Goal: Transaction & Acquisition: Purchase product/service

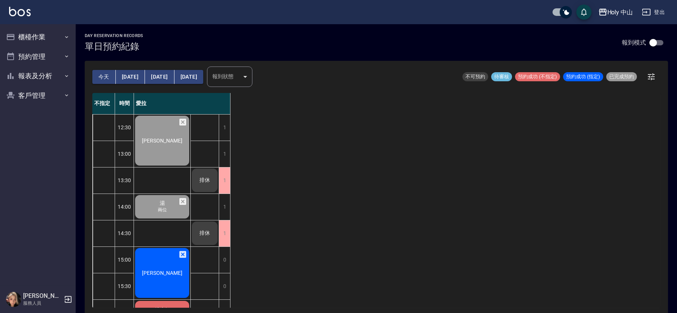
scroll to position [2, 0]
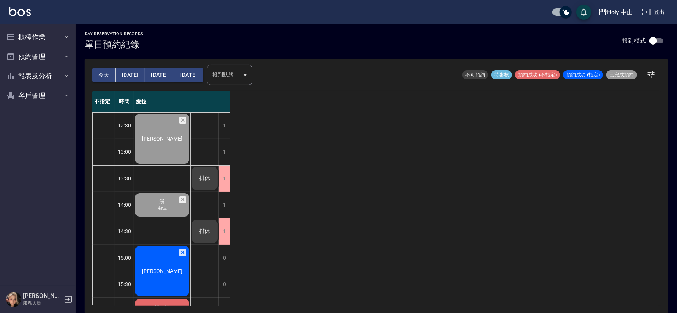
click at [155, 271] on span "[PERSON_NAME]" at bounding box center [162, 271] width 44 height 6
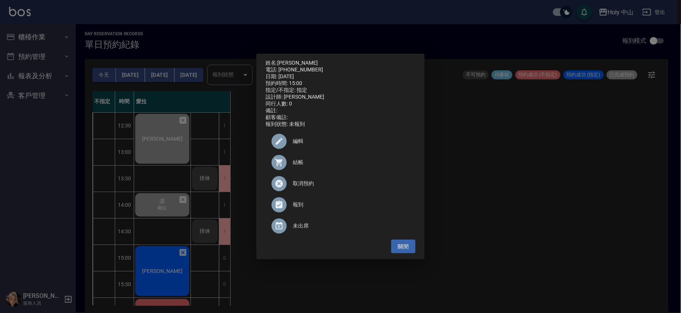
click at [298, 165] on span "結帳" at bounding box center [351, 163] width 117 height 8
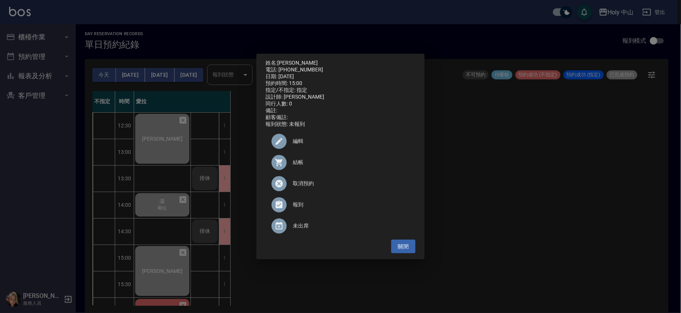
click at [543, 170] on div "姓名: [PERSON_NAME] 電話: [PHONE_NUMBER] 日期: [DATE] 預約時間: 15:00 指定/不指定: 指定 設計師: 愛拉 …" at bounding box center [340, 156] width 681 height 313
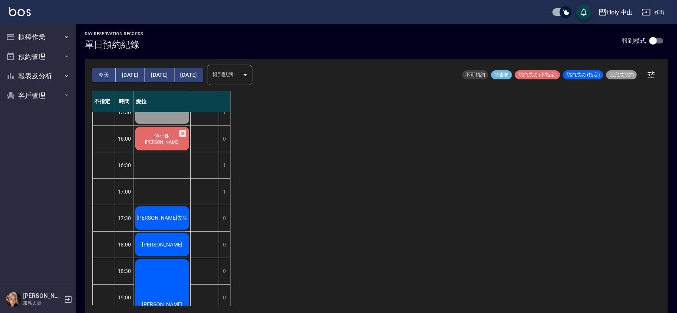
scroll to position [68, 0]
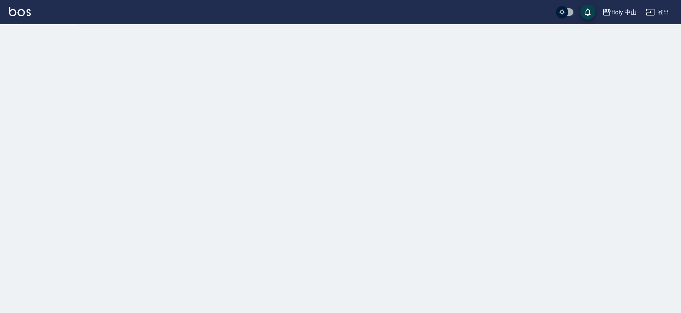
checkbox input "true"
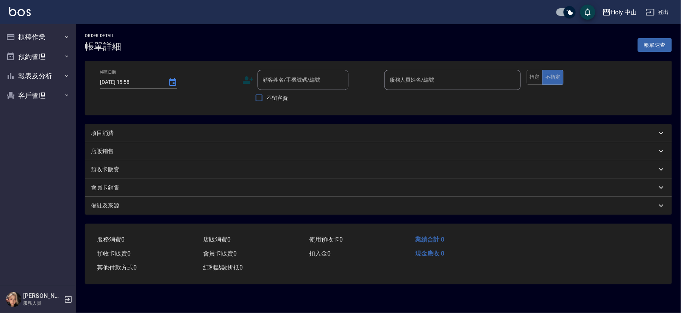
type input "[DATE] 15:00"
type input "愛拉(無代號)"
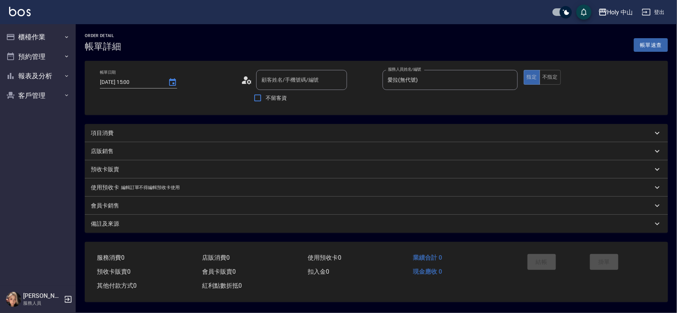
type input "[PERSON_NAME]/0905591507/"
click at [203, 135] on div "項目消費" at bounding box center [372, 133] width 562 height 8
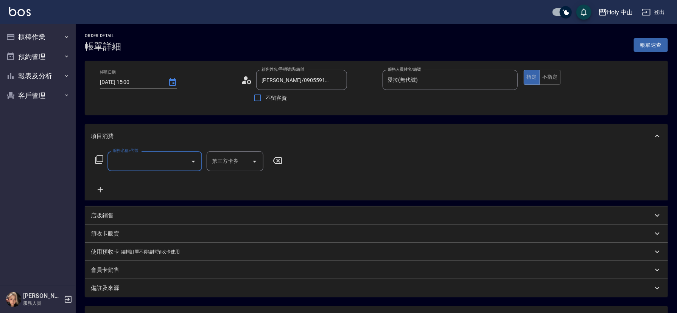
click at [158, 160] on input "服務名稱/代號" at bounding box center [149, 161] width 76 height 13
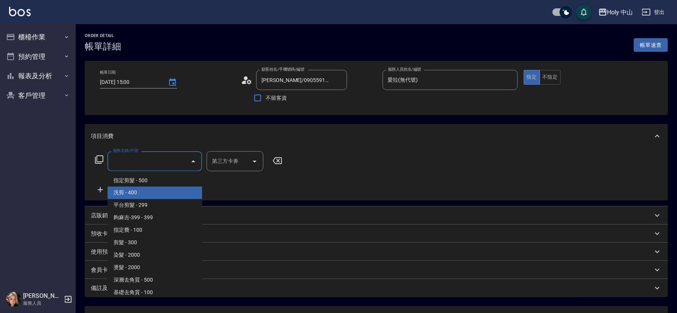
click at [141, 192] on span "洗剪 - 400" at bounding box center [155, 193] width 95 height 12
type input "洗剪(3)"
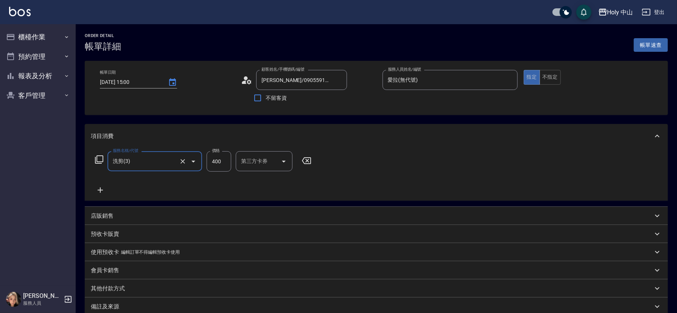
click at [221, 163] on input "400" at bounding box center [219, 161] width 25 height 20
click at [214, 160] on input "7700" at bounding box center [219, 161] width 25 height 20
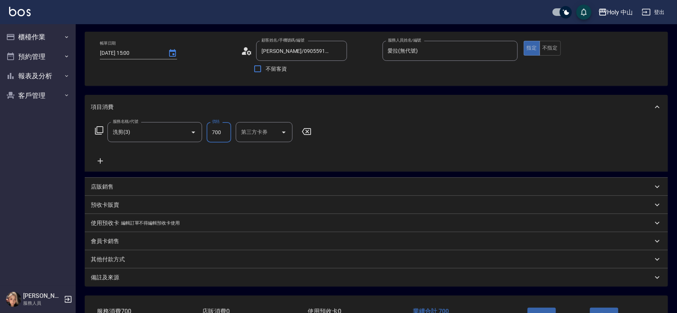
scroll to position [84, 0]
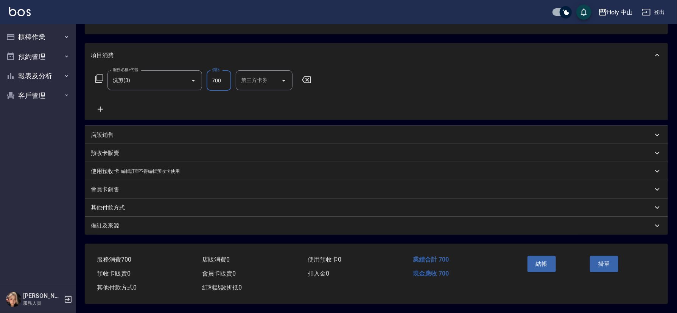
type input "700"
click at [189, 226] on div "備註及來源" at bounding box center [372, 226] width 562 height 8
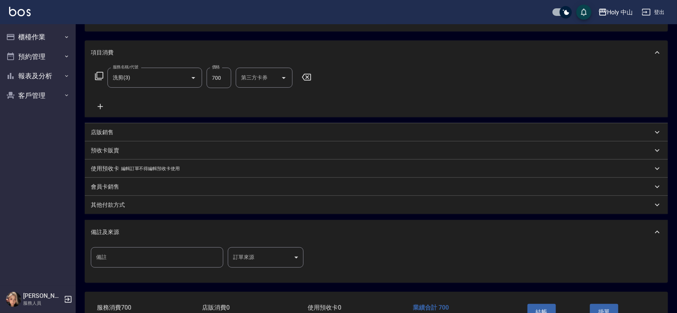
click at [265, 255] on body "Holy 中山 登出 櫃檯作業 打帳單 帳單列表 營業儀表板 現場電腦打卡 預約管理 預約管理 單日預約紀錄 單週預約紀錄 報表及分析 報表目錄 店家日報表 …" at bounding box center [338, 138] width 677 height 445
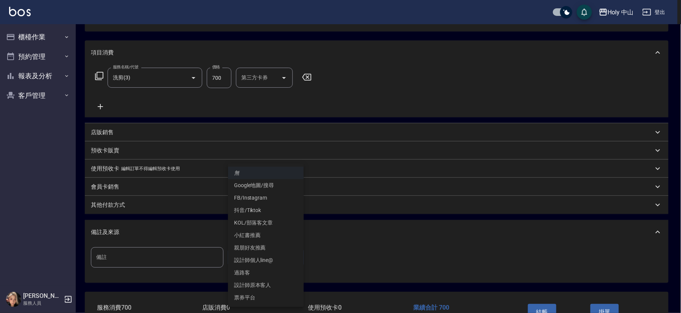
click at [266, 285] on li "設計師原本客人" at bounding box center [266, 285] width 76 height 12
type input "設計師原本客人"
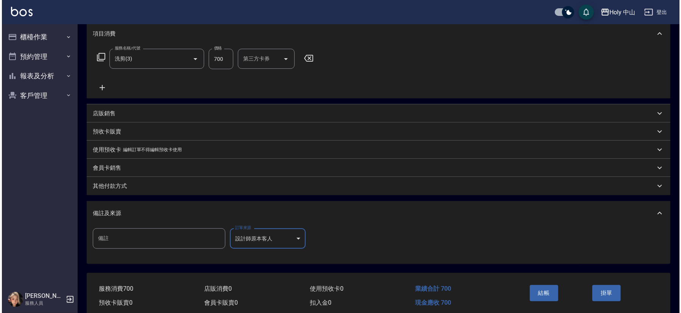
scroll to position [114, 0]
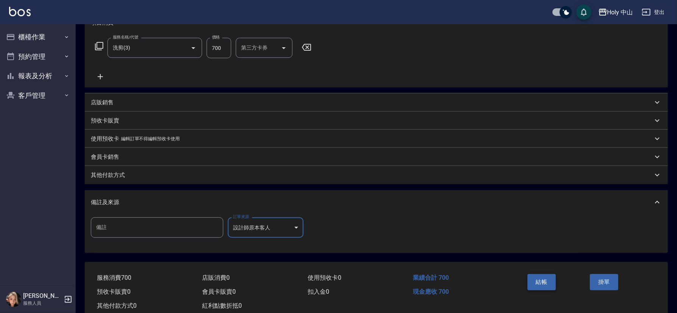
click at [542, 283] on button "結帳" at bounding box center [542, 282] width 28 height 16
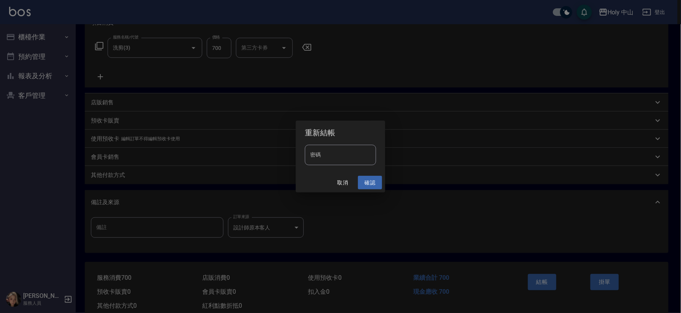
click at [371, 180] on button "確認" at bounding box center [370, 183] width 24 height 14
